Goal: Task Accomplishment & Management: Manage account settings

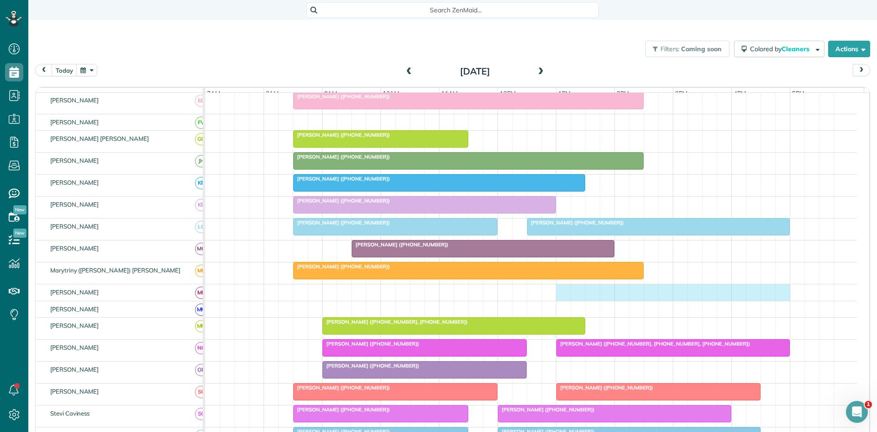
drag, startPoint x: 561, startPoint y: 301, endPoint x: 774, endPoint y: 293, distance: 213.5
click at [779, 292] on div at bounding box center [531, 292] width 652 height 16
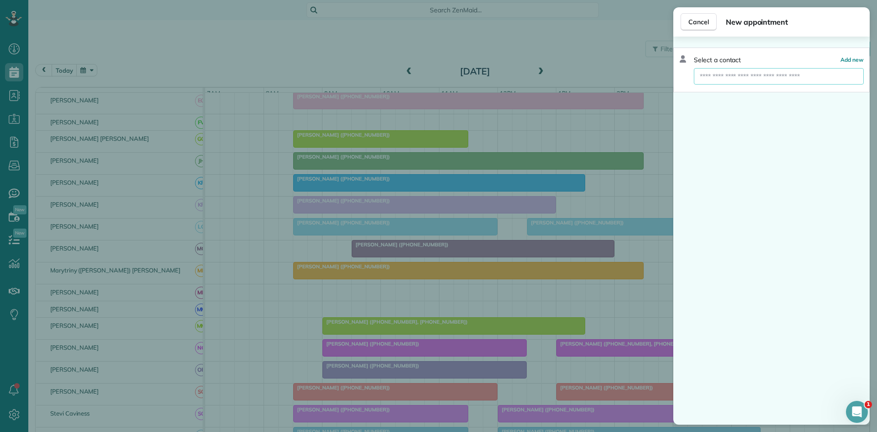
click at [805, 77] on input "text" at bounding box center [779, 76] width 170 height 16
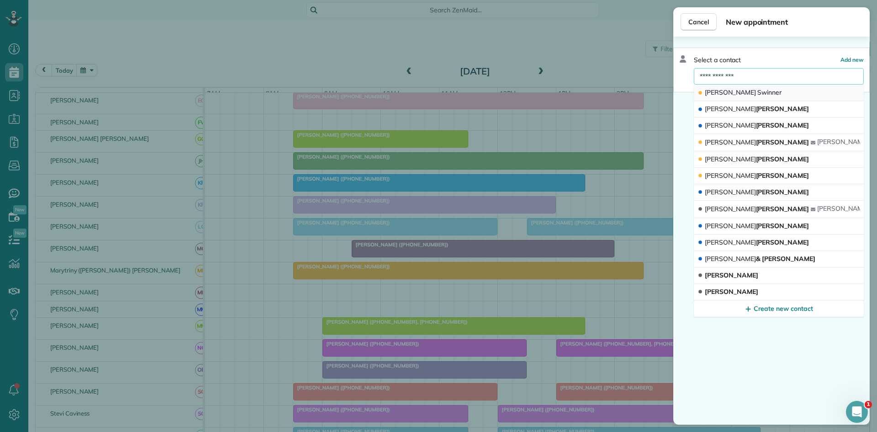
type input "**********"
click at [782, 93] on button "[PERSON_NAME]" at bounding box center [779, 93] width 170 height 16
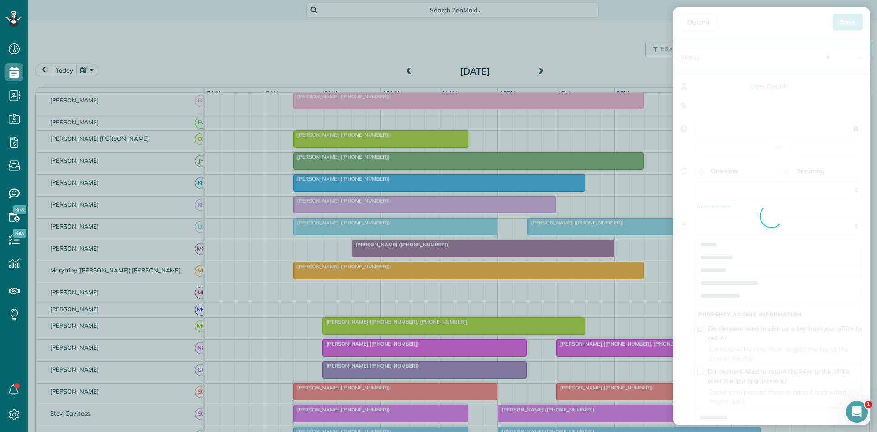
type input "**********"
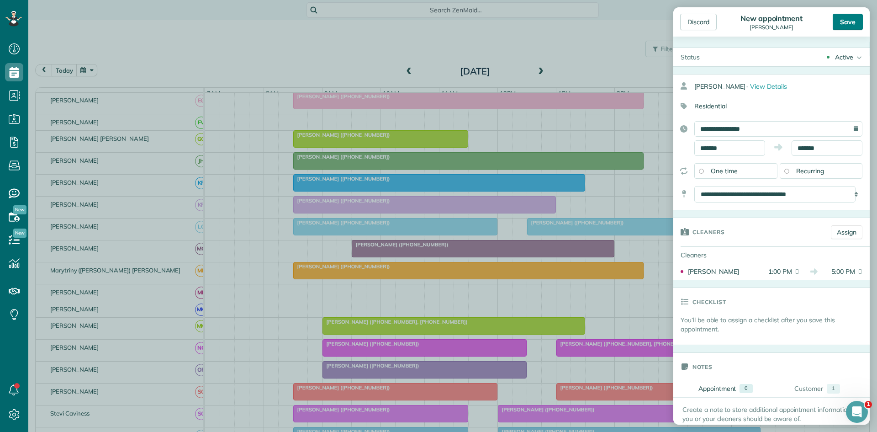
click at [843, 26] on div "Save" at bounding box center [848, 22] width 30 height 16
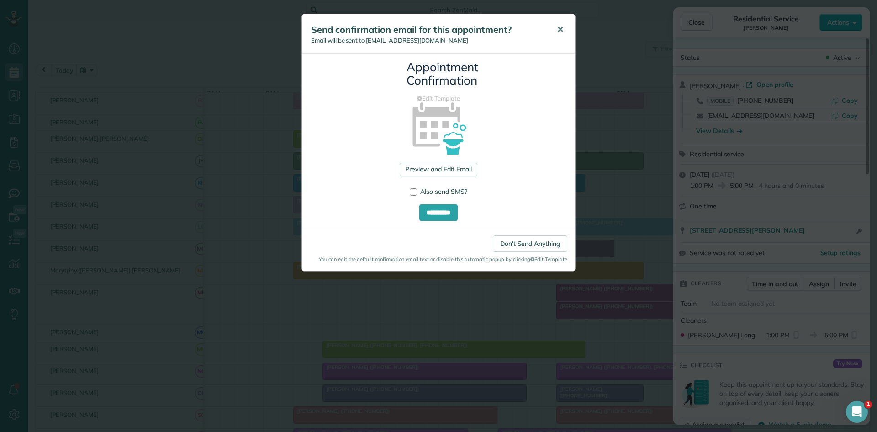
click at [565, 36] on button "✕" at bounding box center [560, 30] width 21 height 22
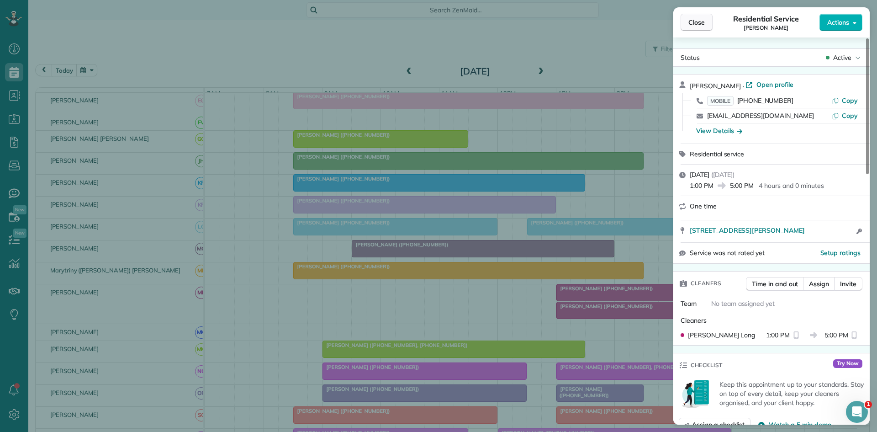
click at [695, 26] on span "Close" at bounding box center [696, 22] width 16 height 9
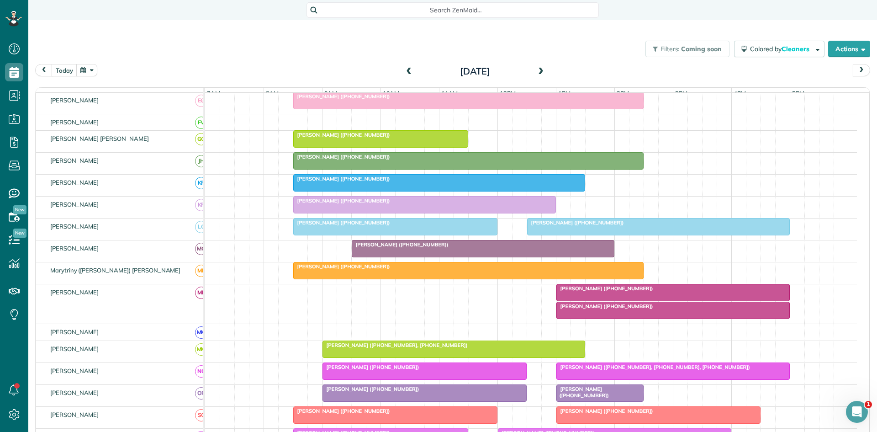
click at [666, 318] on div at bounding box center [673, 310] width 233 height 16
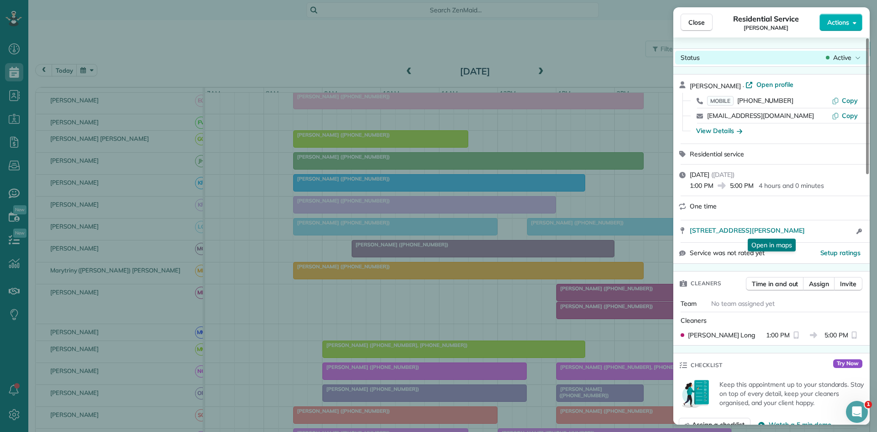
click at [837, 55] on span "Active" at bounding box center [842, 57] width 18 height 9
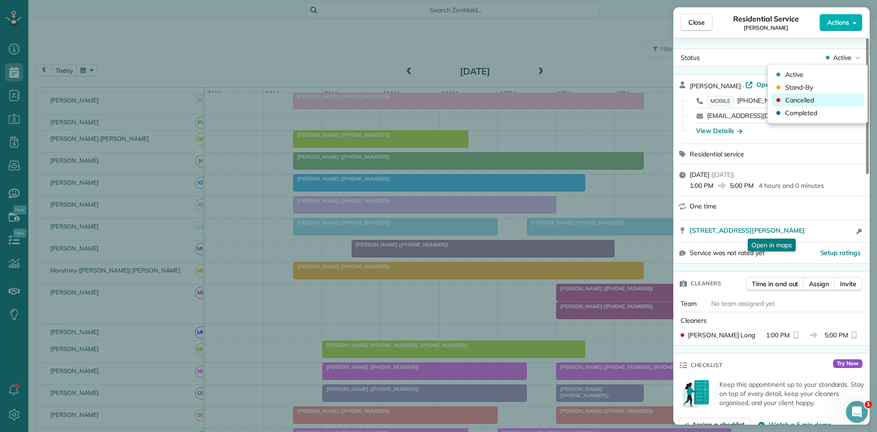
click at [822, 101] on div "Cancelled" at bounding box center [818, 100] width 92 height 13
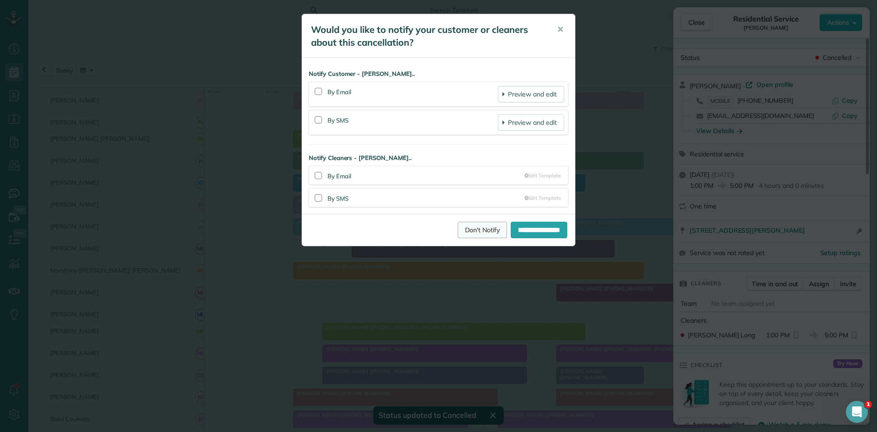
click at [469, 236] on link "Don't Notify" at bounding box center [482, 230] width 49 height 16
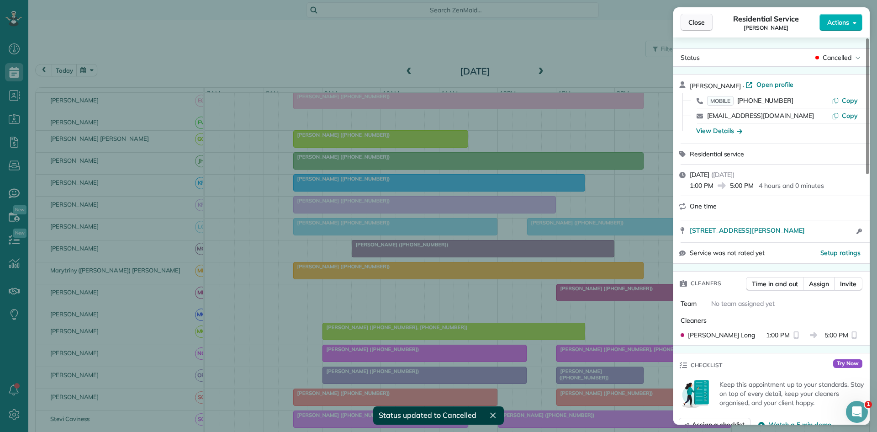
click at [699, 23] on span "Close" at bounding box center [696, 22] width 16 height 9
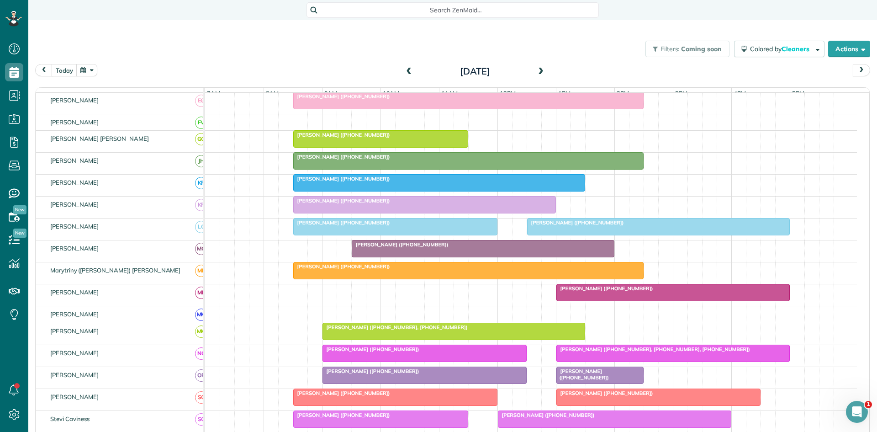
click at [407, 72] on span at bounding box center [409, 72] width 10 height 8
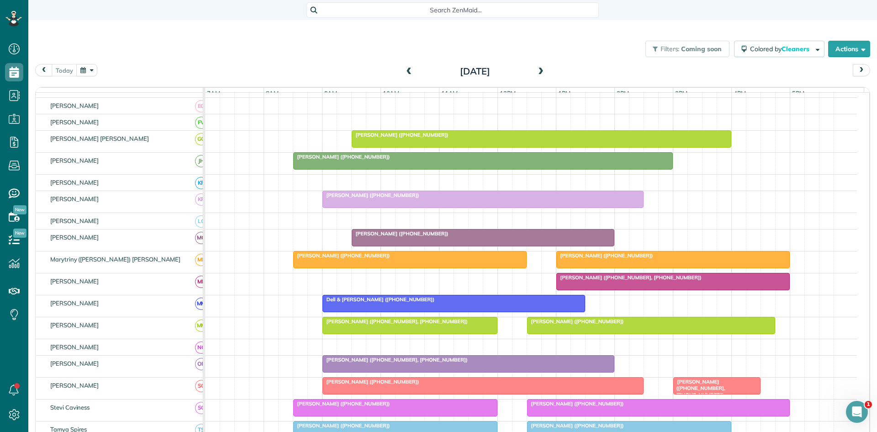
scroll to position [414, 0]
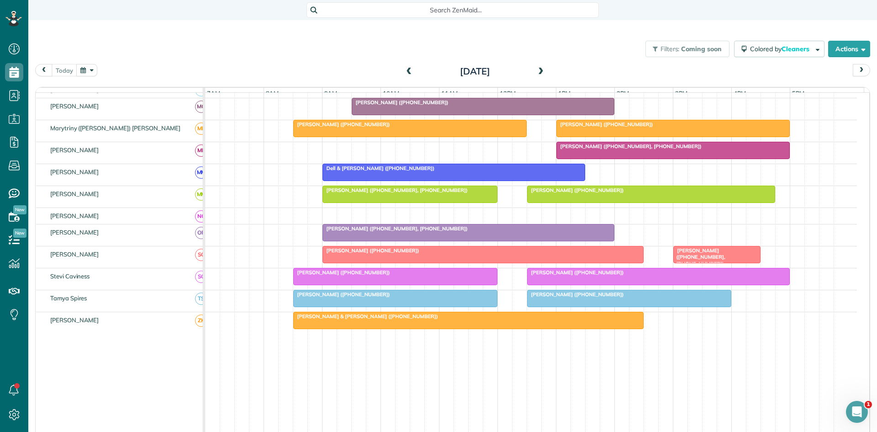
click at [560, 285] on div at bounding box center [659, 276] width 262 height 16
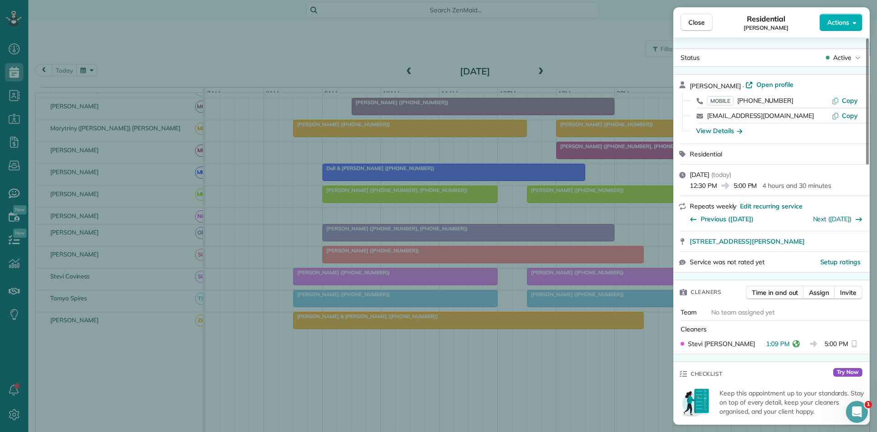
click at [560, 257] on div "Close Residential [PERSON_NAME] Actions Status Active [PERSON_NAME] · Open prof…" at bounding box center [438, 216] width 877 height 432
